Goal: Task Accomplishment & Management: Use online tool/utility

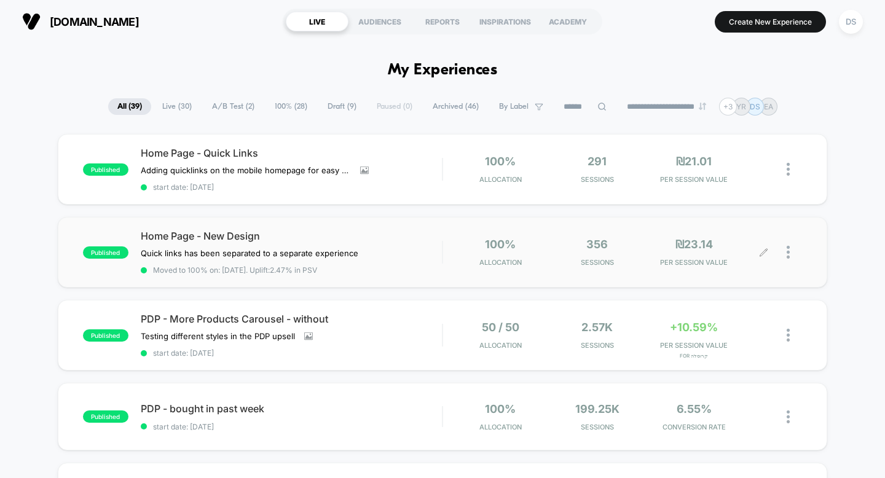
click at [765, 253] on icon at bounding box center [763, 252] width 9 height 9
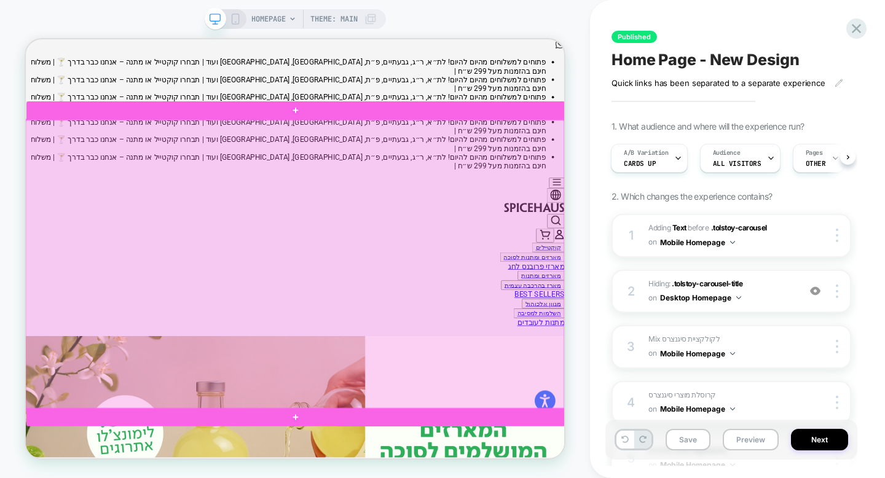
click at [510, 330] on div at bounding box center [384, 340] width 718 height 386
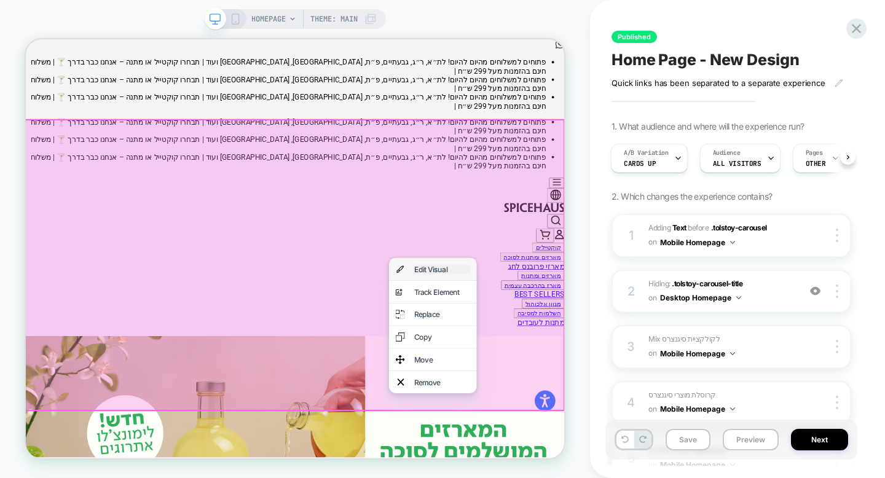
click at [543, 347] on div "Edit Visual" at bounding box center [580, 346] width 75 height 12
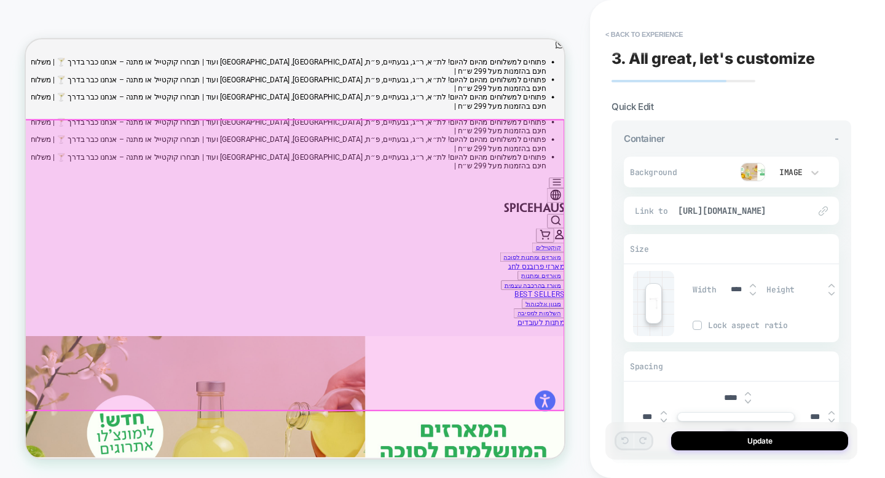
scroll to position [20, 0]
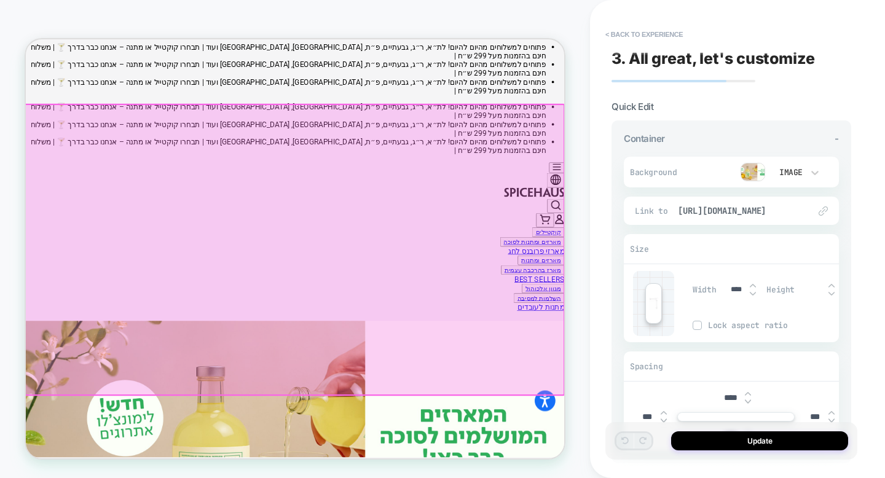
click at [752, 174] on img at bounding box center [752, 172] width 25 height 18
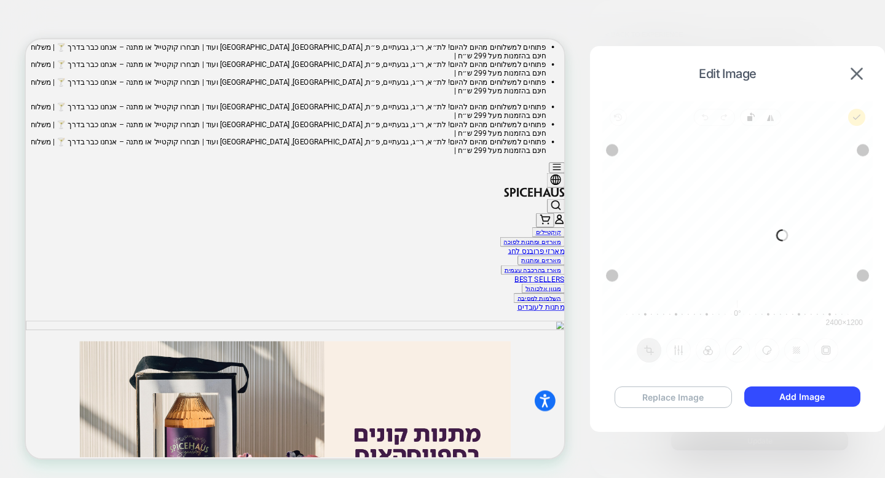
click at [670, 392] on button "Replace Image" at bounding box center [672, 396] width 117 height 21
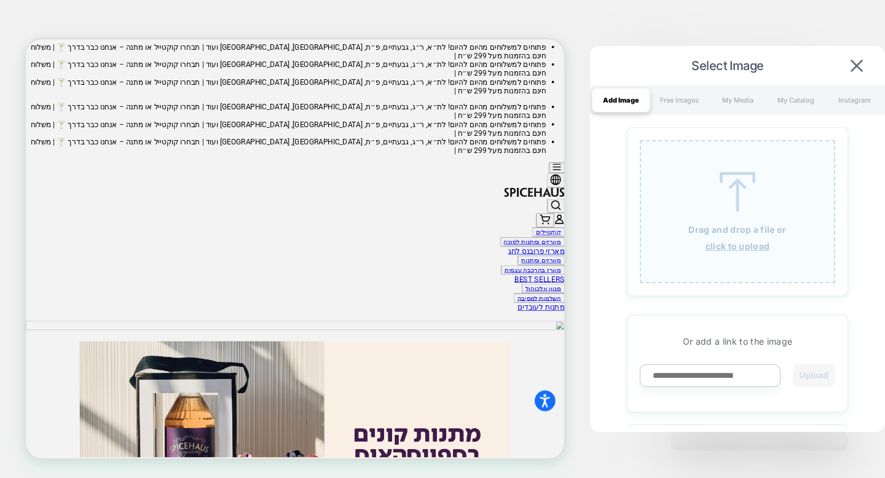
click at [729, 248] on u "click to upload" at bounding box center [737, 246] width 64 height 10
click at [721, 249] on u "click to upload" at bounding box center [737, 246] width 64 height 10
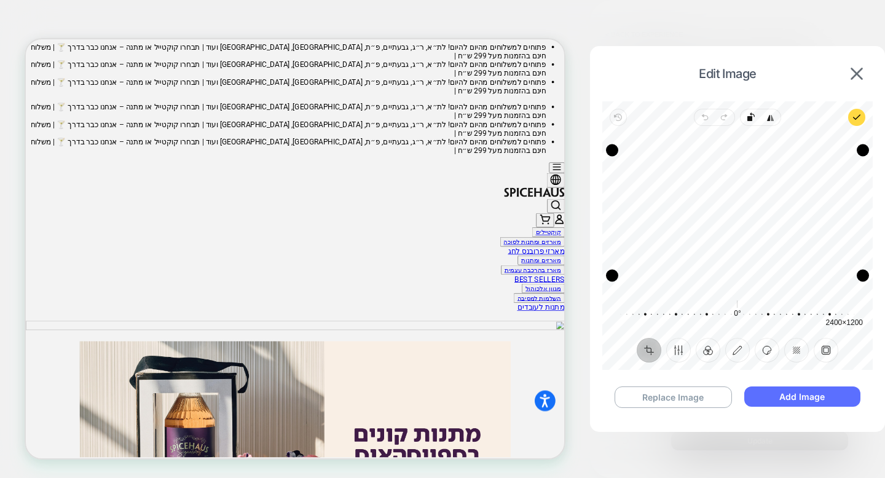
click at [783, 399] on button "Add Image" at bounding box center [802, 396] width 116 height 20
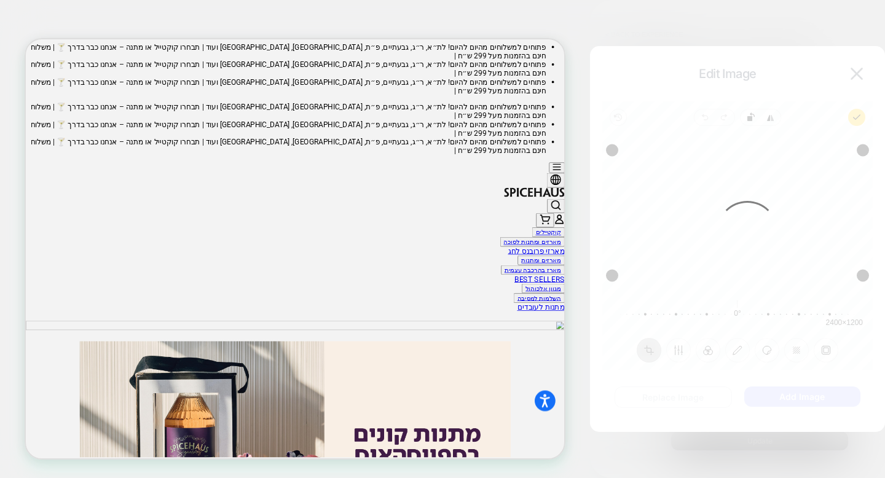
scroll to position [0, 0]
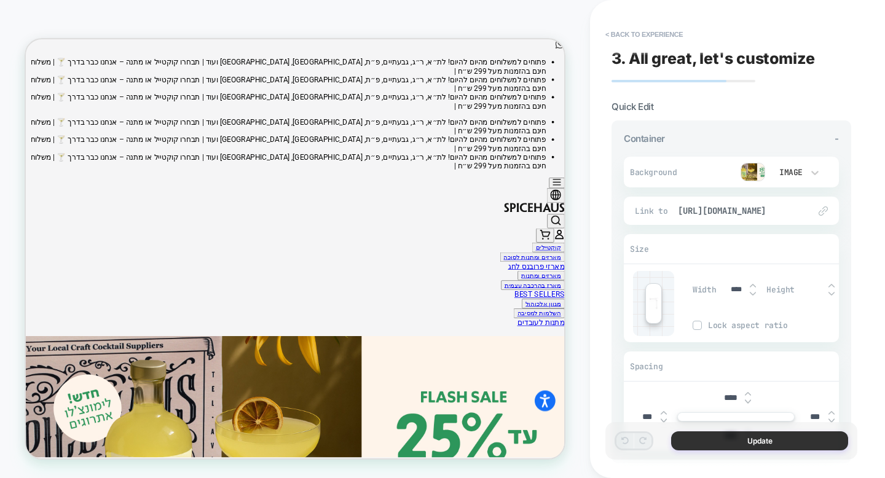
click at [712, 440] on button "Update" at bounding box center [759, 440] width 177 height 19
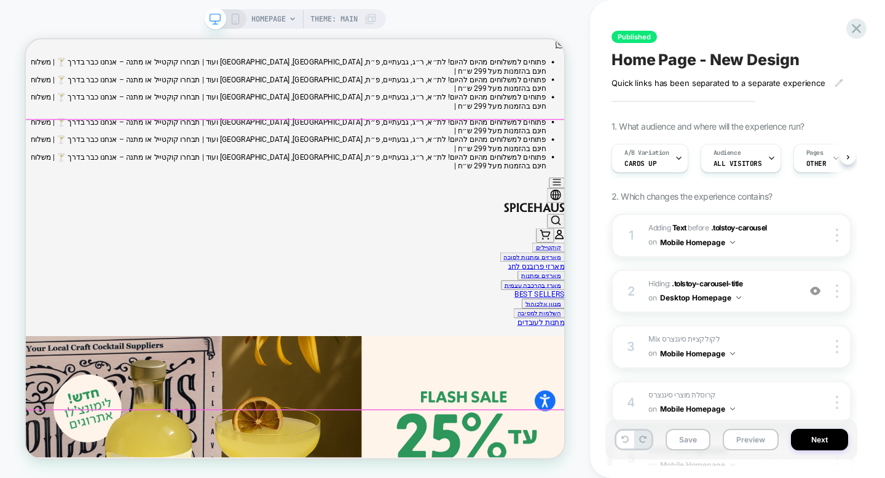
scroll to position [0, 1]
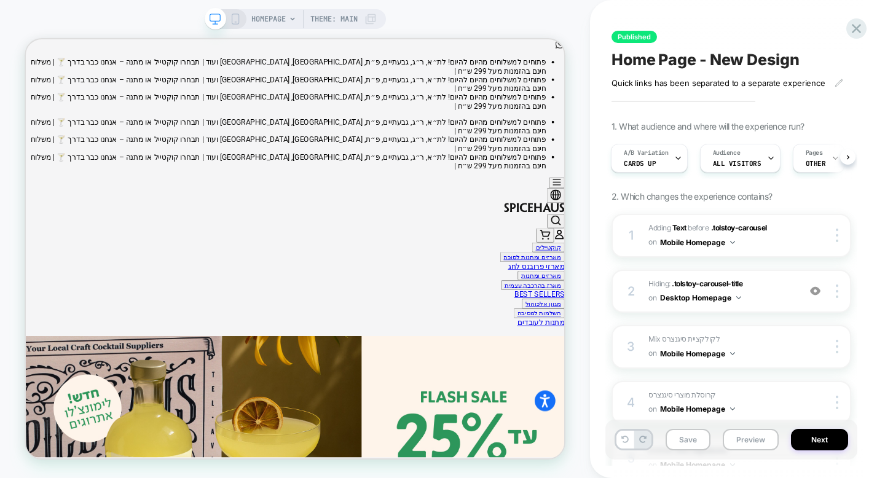
click at [236, 19] on icon at bounding box center [235, 19] width 11 height 11
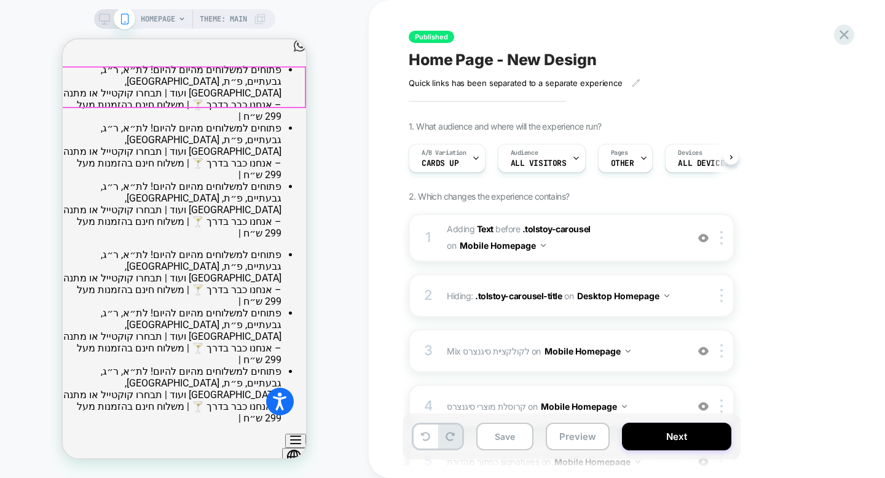
scroll to position [0, 1]
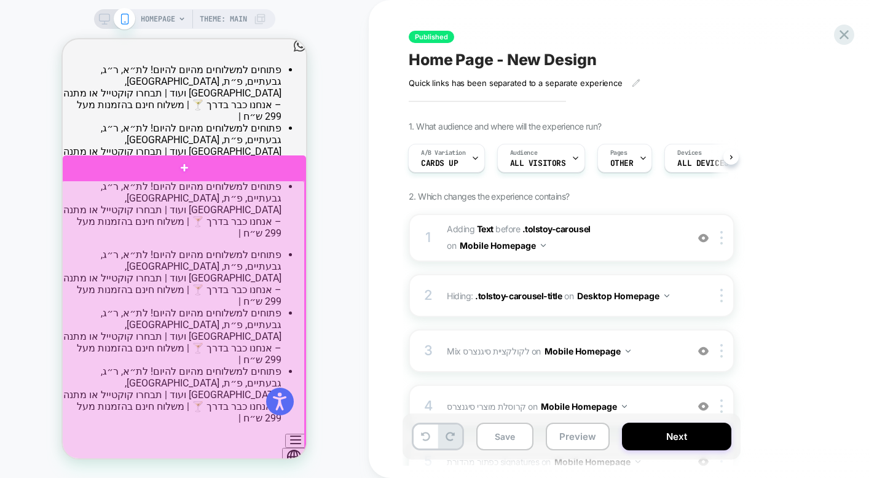
click at [238, 311] on div at bounding box center [182, 354] width 243 height 346
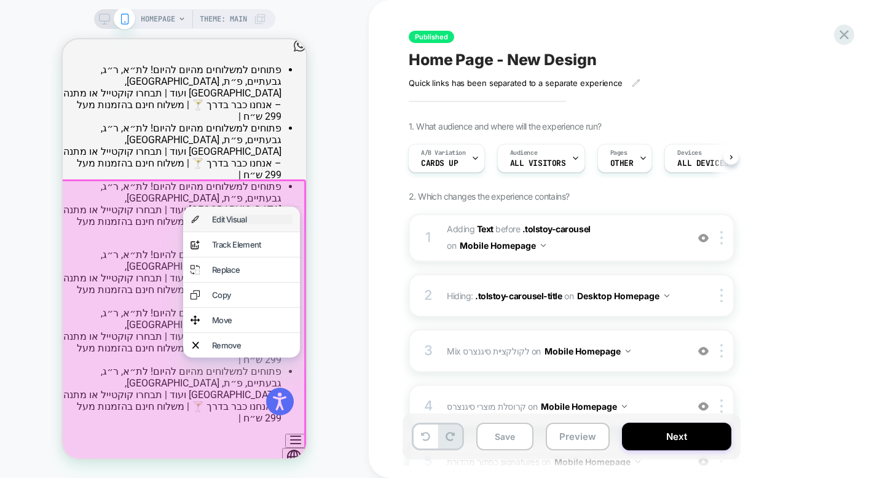
click at [257, 223] on div "Edit Visual" at bounding box center [252, 219] width 80 height 10
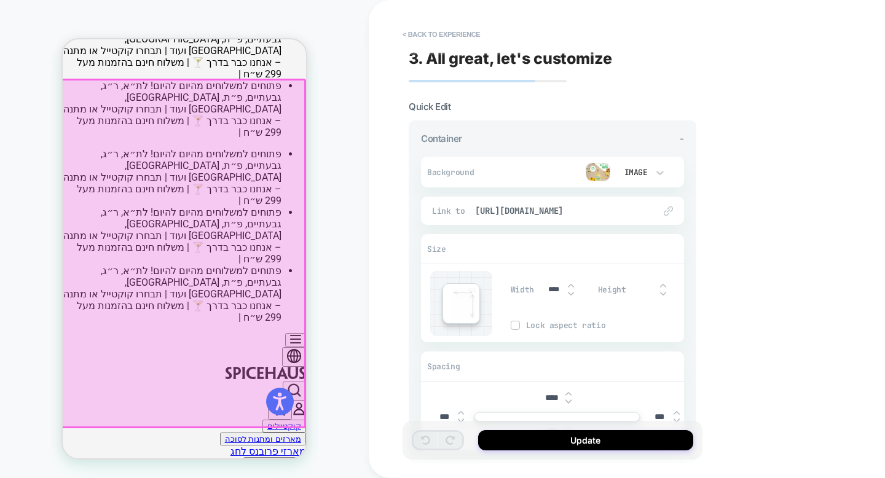
scroll to position [103, 0]
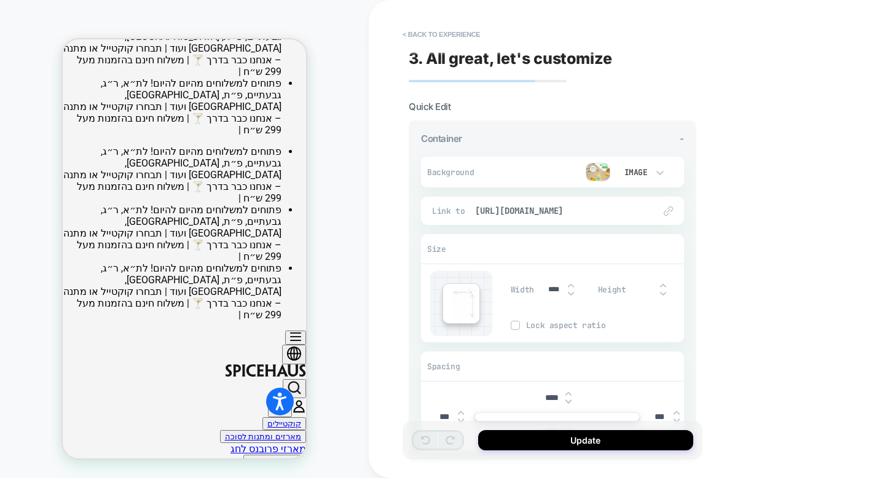
click at [595, 168] on img at bounding box center [597, 172] width 25 height 18
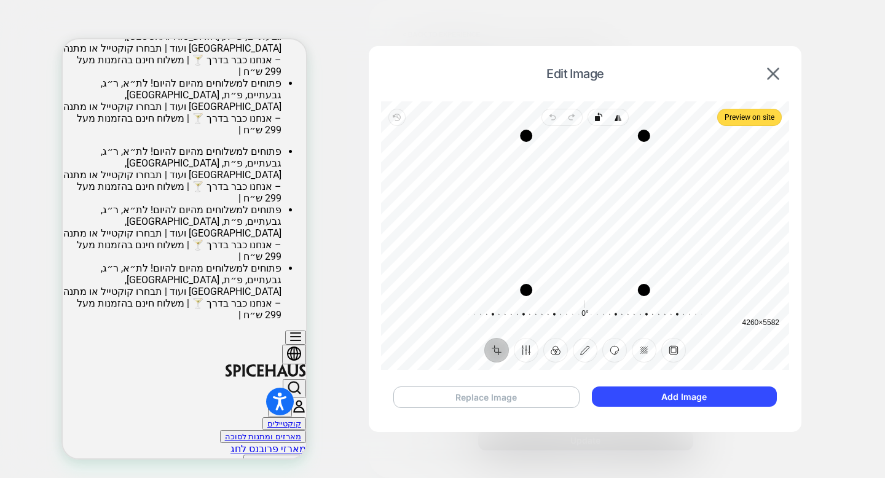
click at [549, 389] on button "Replace Image" at bounding box center [486, 396] width 186 height 21
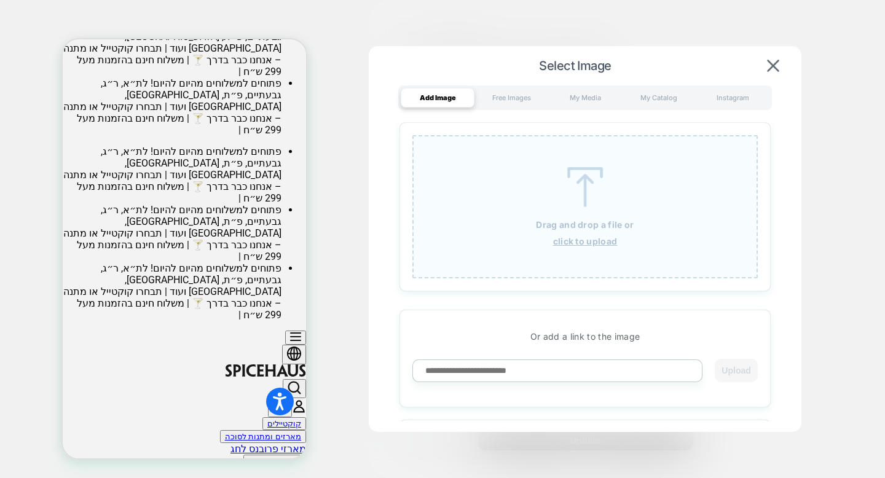
click at [592, 241] on u "click to upload" at bounding box center [585, 241] width 64 height 10
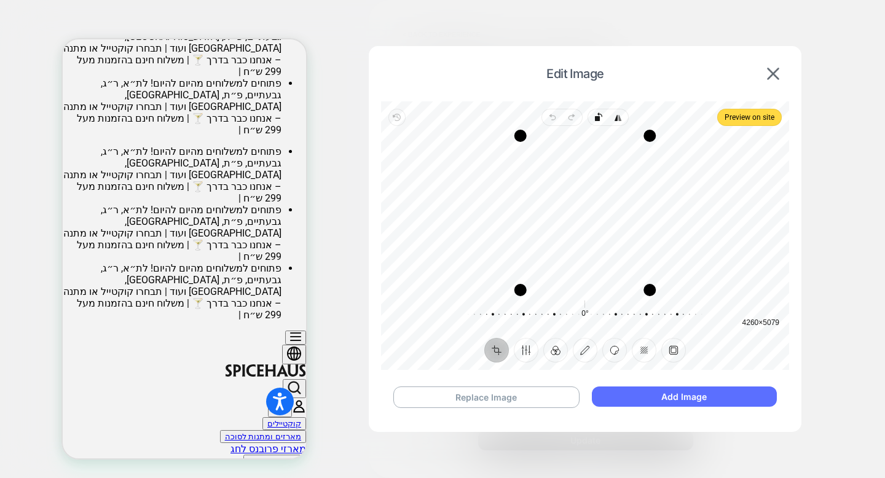
click at [636, 402] on button "Add Image" at bounding box center [684, 396] width 185 height 20
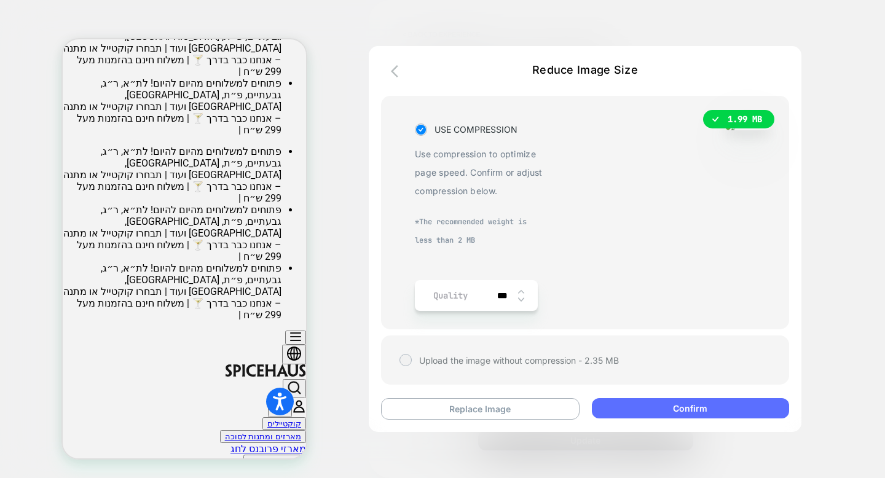
click at [655, 404] on button "Confirm" at bounding box center [690, 408] width 197 height 20
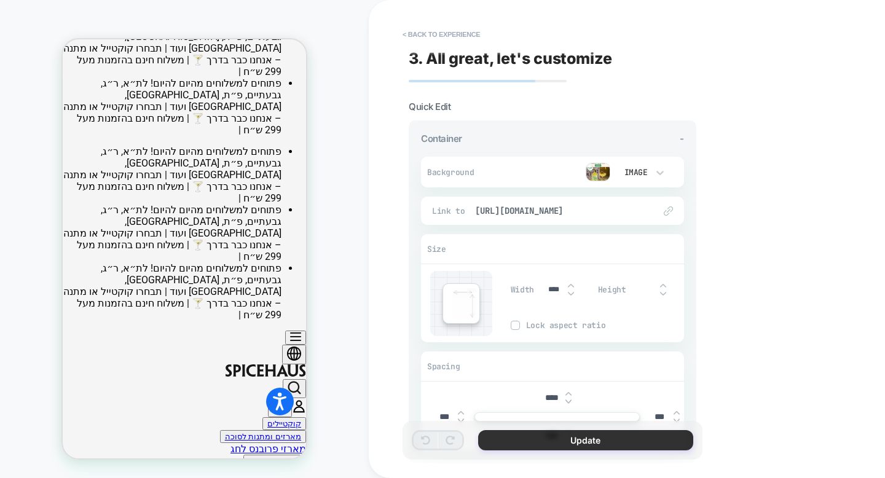
click at [633, 437] on button "Update" at bounding box center [585, 440] width 215 height 20
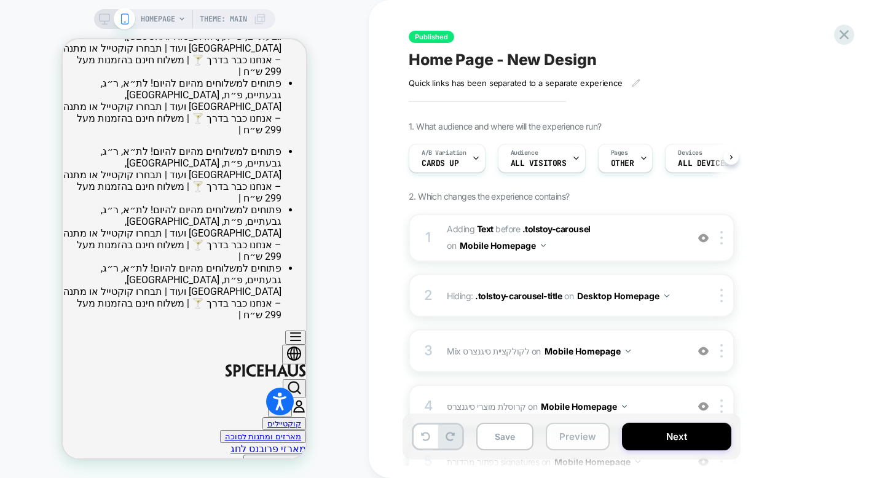
scroll to position [0, 1]
click at [507, 438] on button "Save" at bounding box center [504, 437] width 57 height 28
click at [670, 439] on button "Next" at bounding box center [676, 437] width 109 height 28
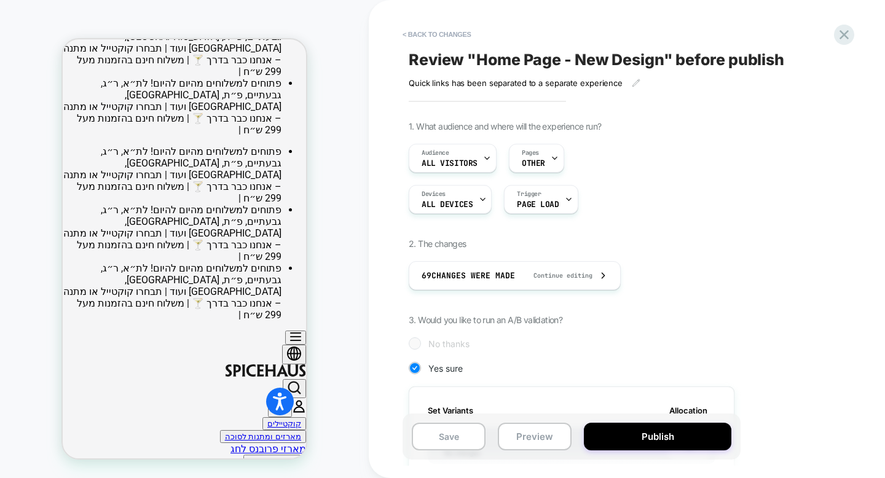
scroll to position [0, 1]
click at [670, 439] on button "Publish" at bounding box center [657, 437] width 147 height 28
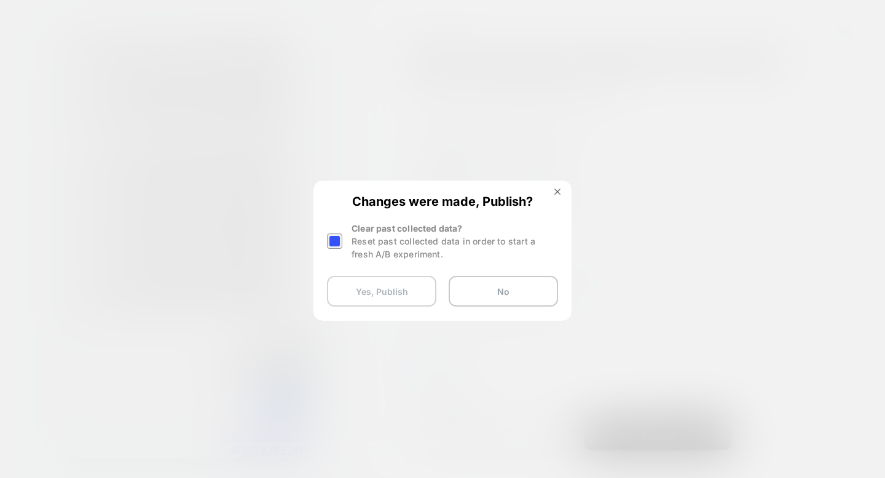
click at [405, 283] on button "Yes, Publish" at bounding box center [381, 291] width 109 height 31
